Goal: Task Accomplishment & Management: Manage account settings

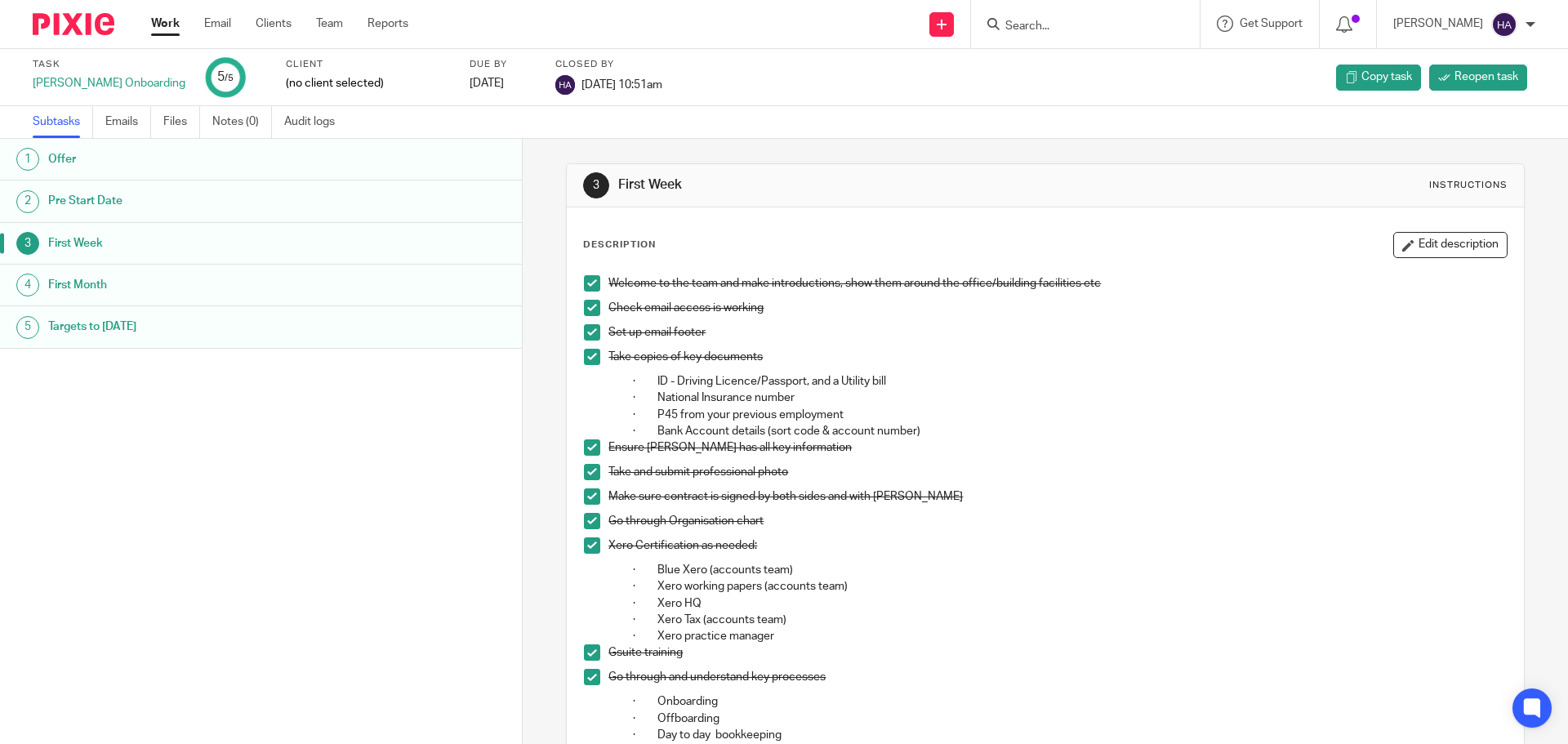
click at [1052, 21] on input "Search" at bounding box center [1077, 26] width 147 height 14
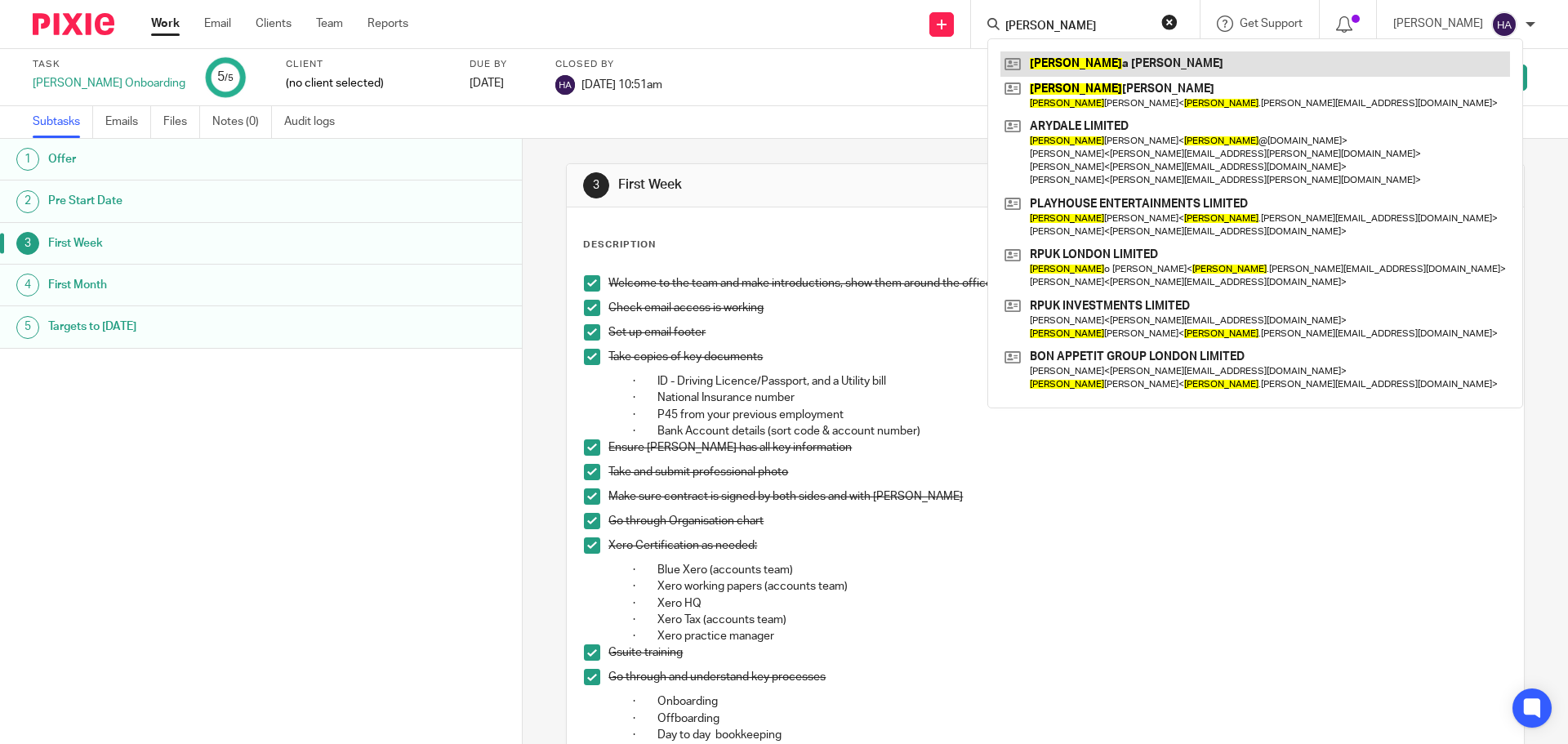
type input "robert"
click at [1113, 66] on link at bounding box center [1255, 63] width 510 height 25
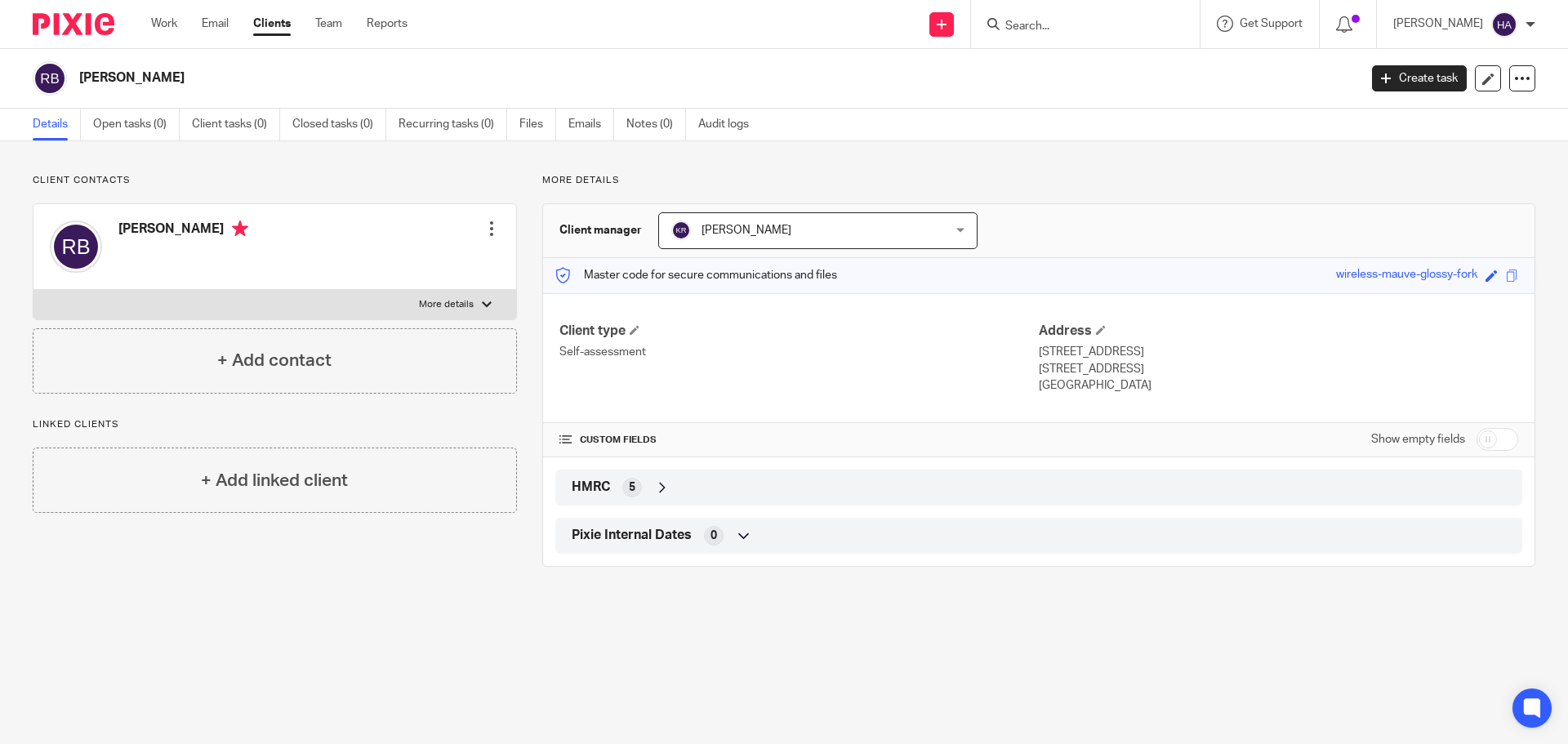
click at [483, 234] on div at bounding box center [491, 228] width 16 height 16
click at [424, 263] on link "Edit contact" at bounding box center [414, 265] width 156 height 24
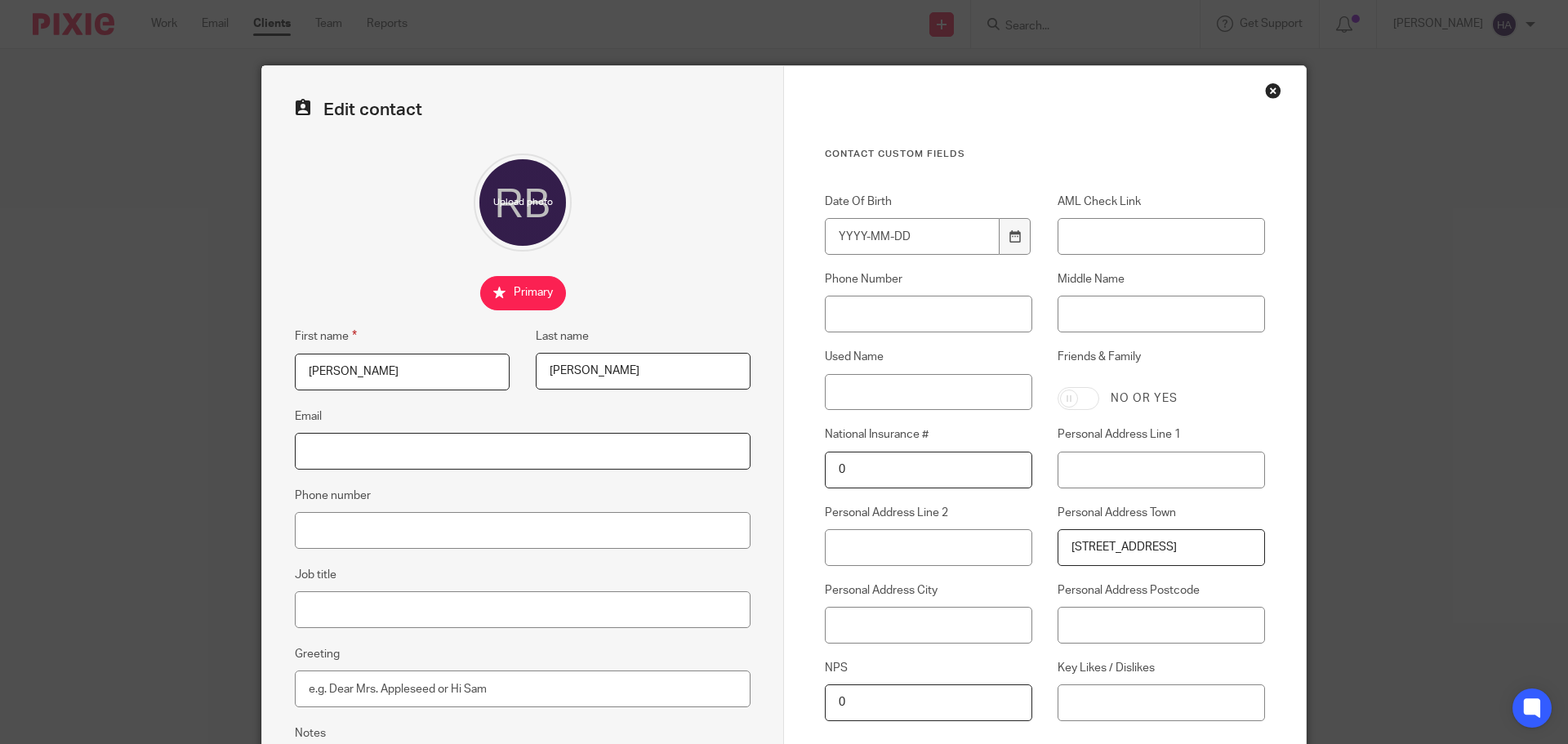
click at [423, 453] on input "Email" at bounding box center [522, 451] width 456 height 37
paste input "bellomo2018@gmail.com"
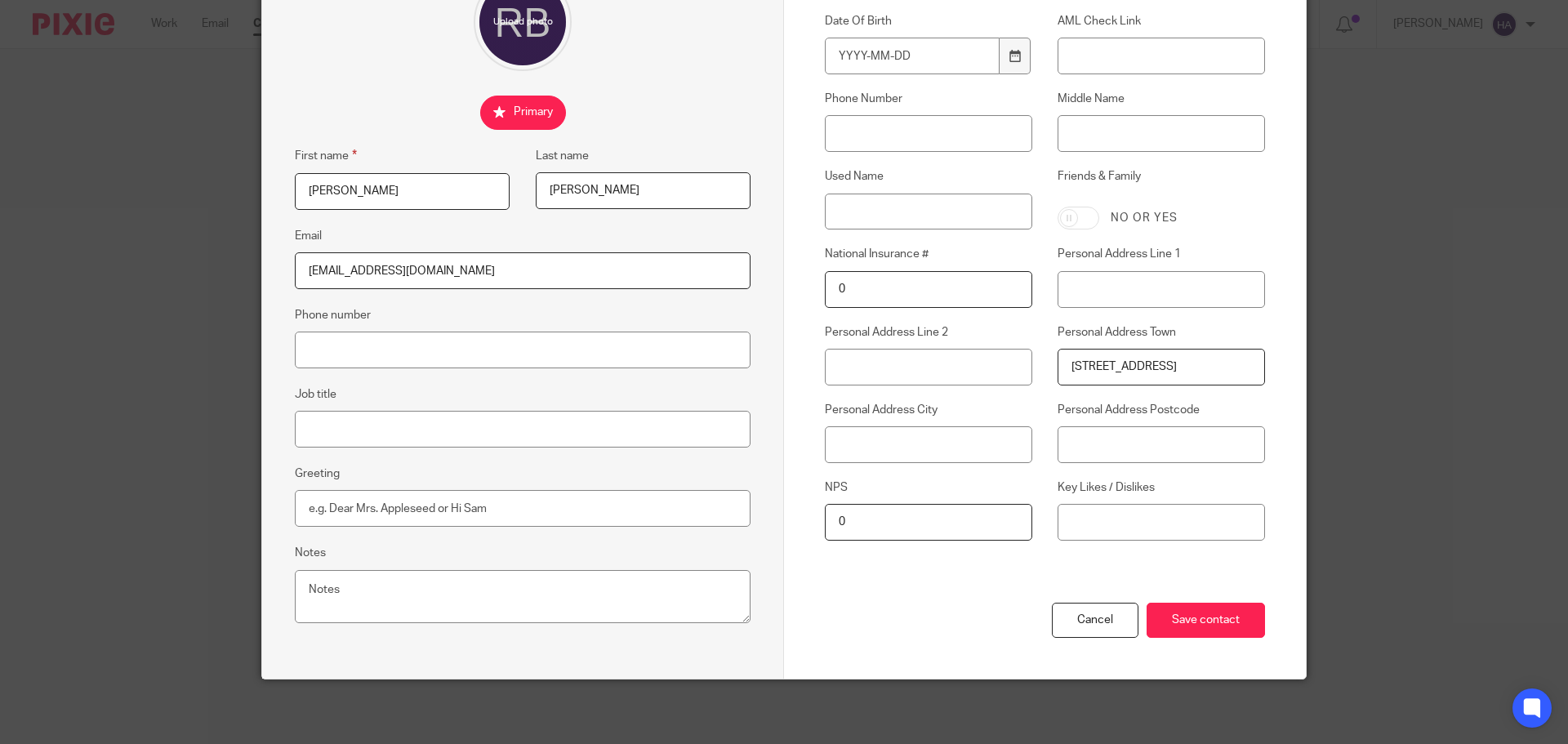
scroll to position [182, 0]
type input "bellomo2018@gmail.com"
click at [1221, 618] on input "Save contact" at bounding box center [1206, 619] width 118 height 35
